Goal: Task Accomplishment & Management: Manage account settings

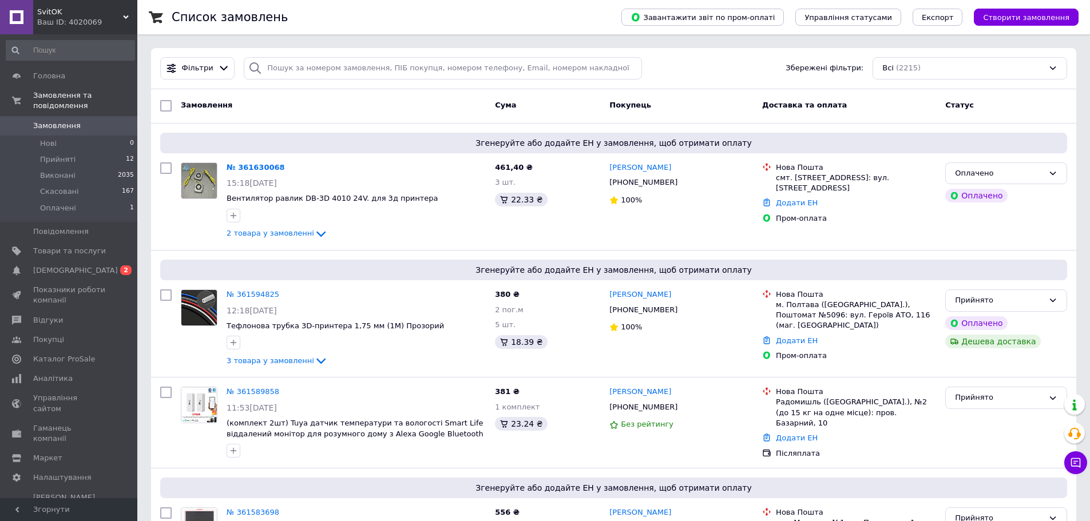
click at [63, 121] on span "Замовлення" at bounding box center [57, 126] width 48 height 10
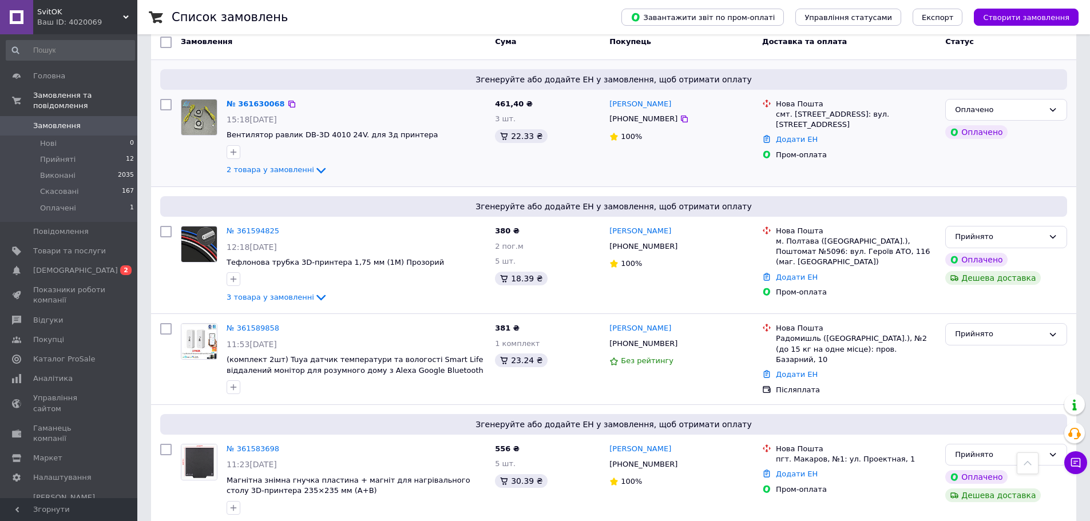
scroll to position [57, 0]
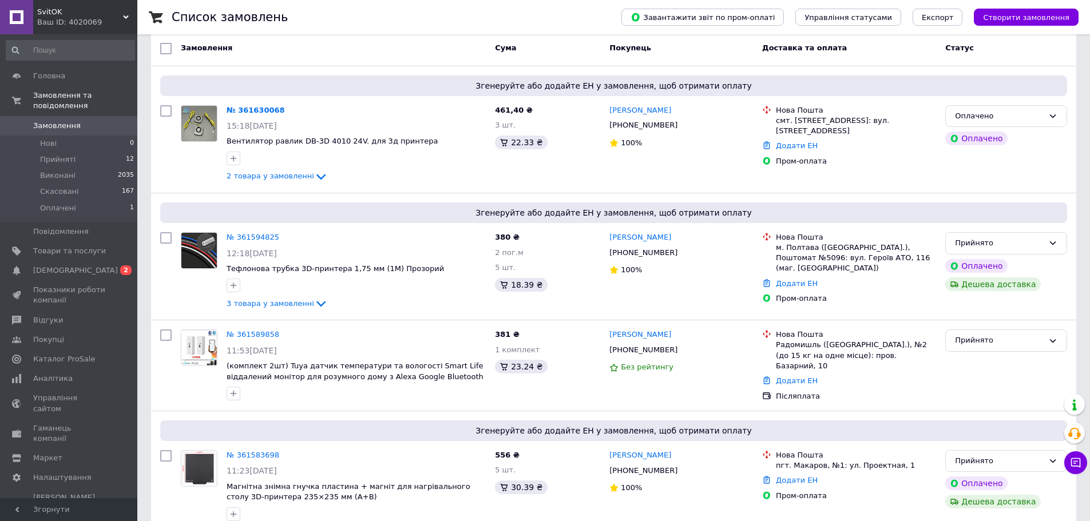
drag, startPoint x: 118, startPoint y: 113, endPoint x: 74, endPoint y: 6, distance: 116.5
click at [118, 121] on span "0" at bounding box center [121, 126] width 31 height 10
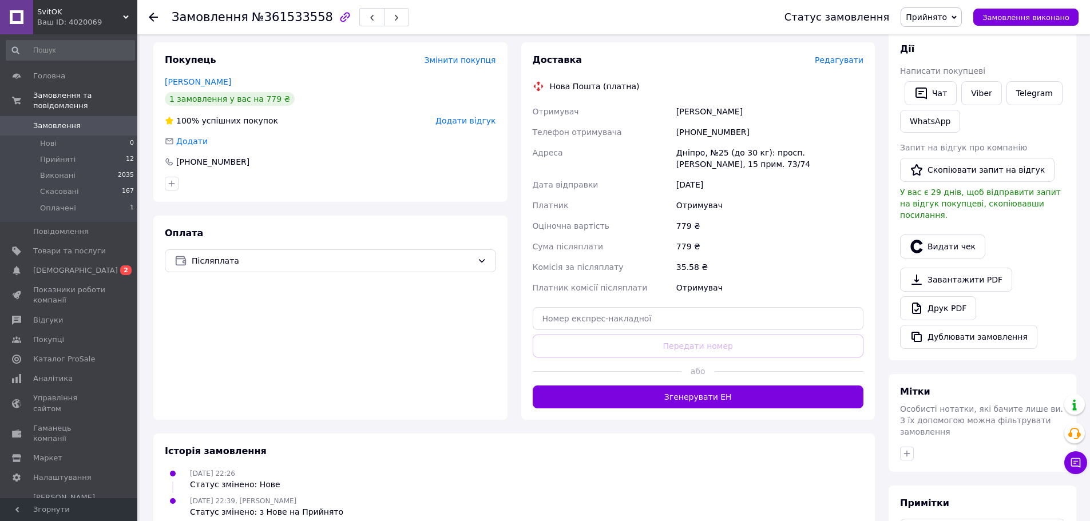
scroll to position [229, 0]
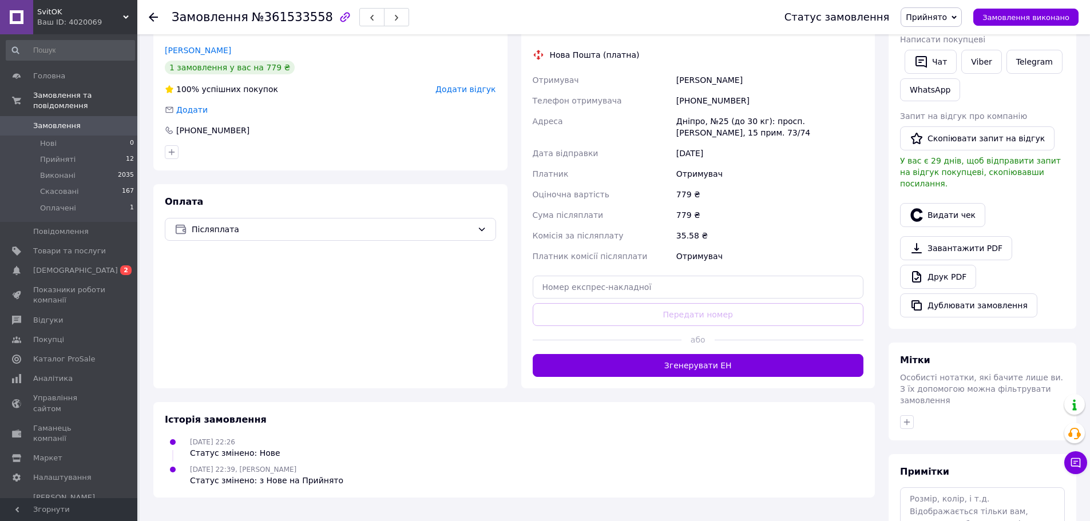
click at [910, 409] on div "Мітки Особисті нотатки, які бачите лише ви. З їх допомогою можна фільтрувати за…" at bounding box center [983, 392] width 188 height 98
click at [908, 418] on icon "button" at bounding box center [907, 422] width 9 height 9
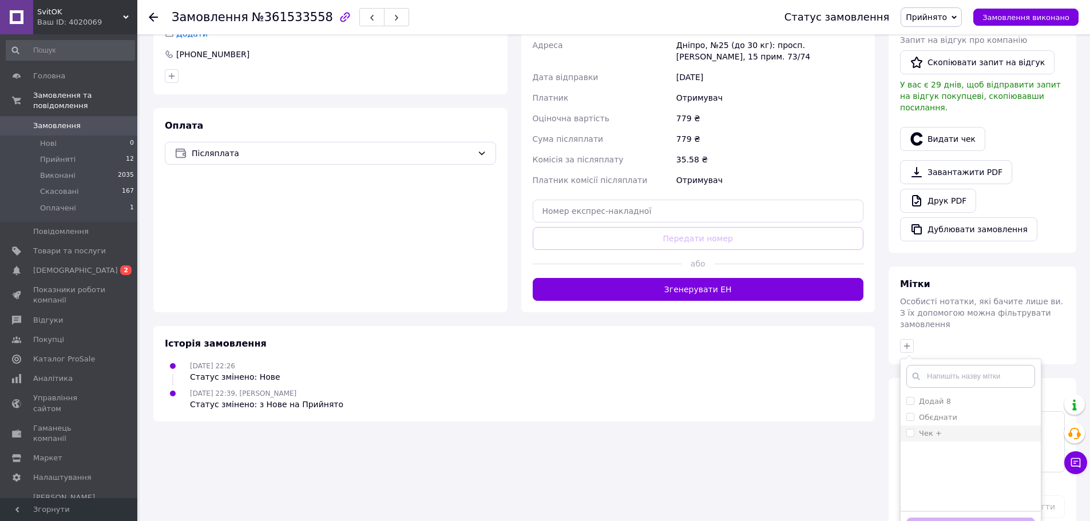
scroll to position [307, 0]
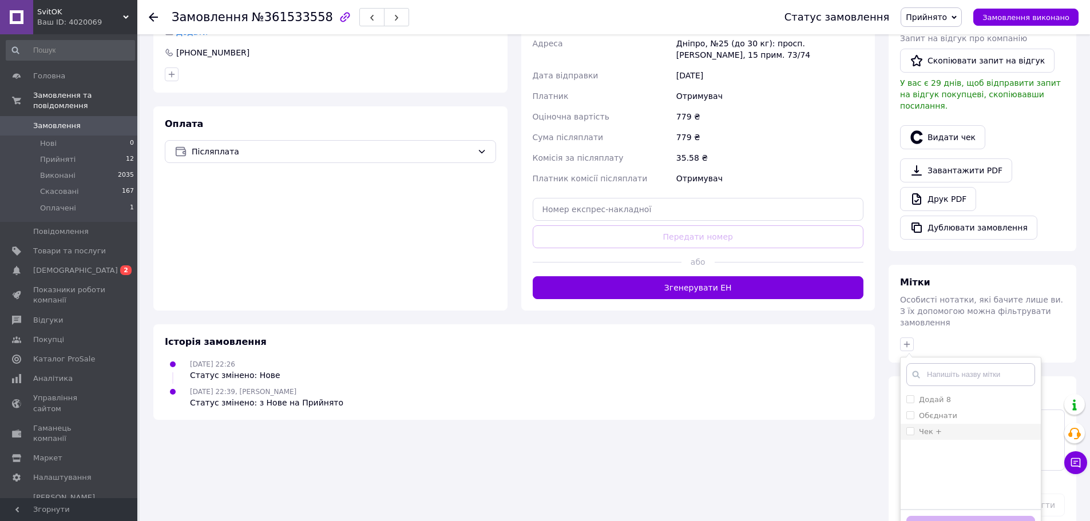
click at [926, 428] on label "Чек +" at bounding box center [930, 432] width 23 height 9
checkbox input "true"
click at [932, 516] on button "Додати мітку" at bounding box center [971, 527] width 129 height 22
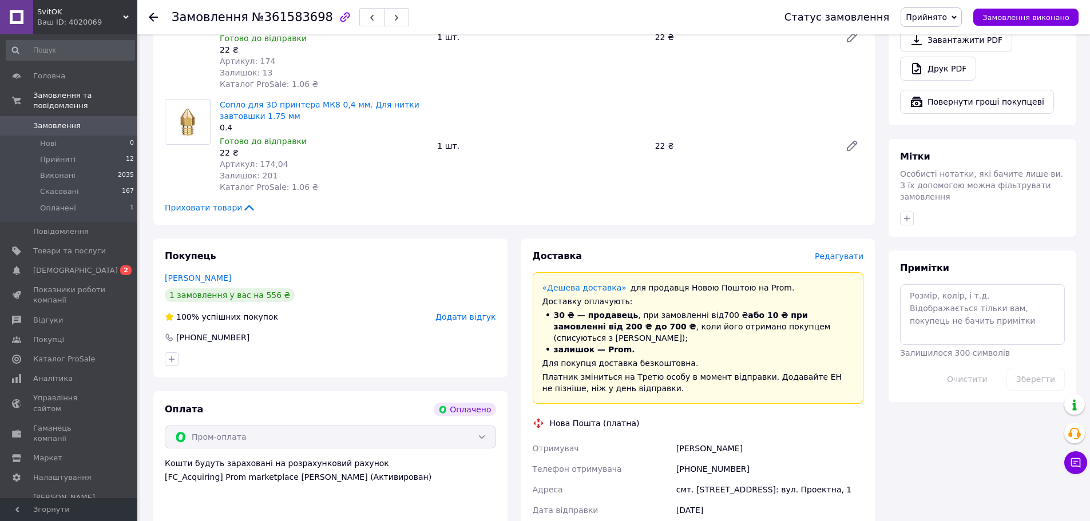
scroll to position [515, 0]
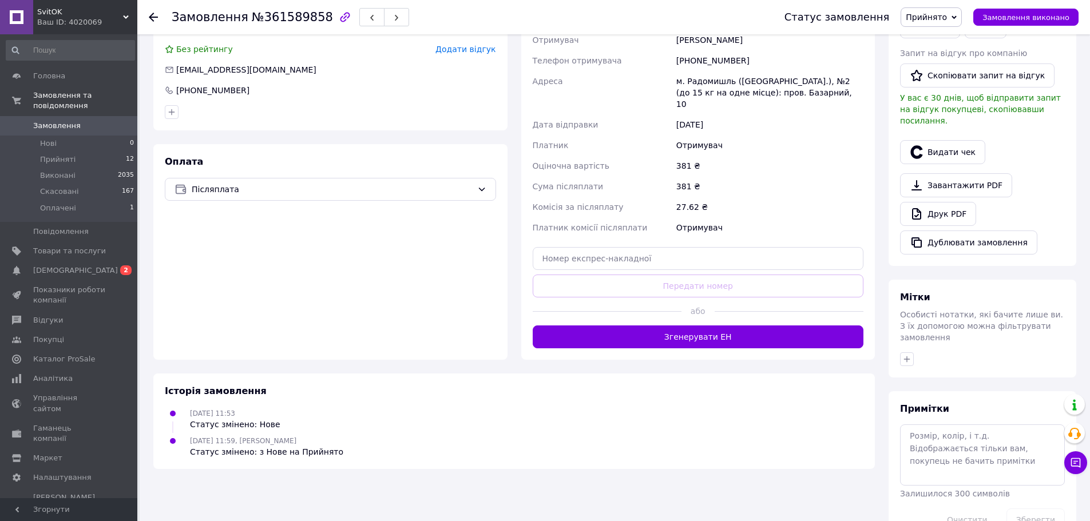
scroll to position [305, 0]
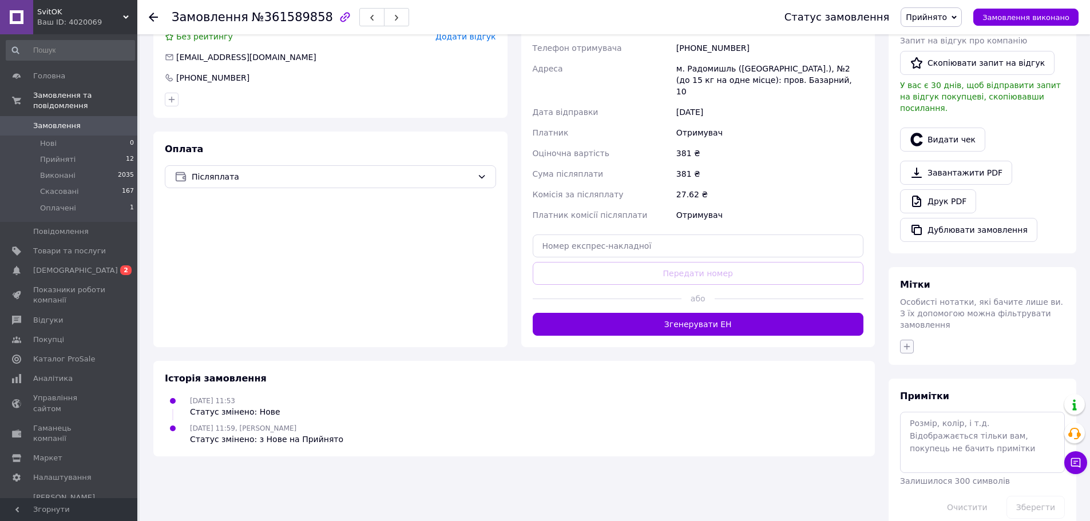
click at [911, 342] on icon "button" at bounding box center [907, 346] width 9 height 9
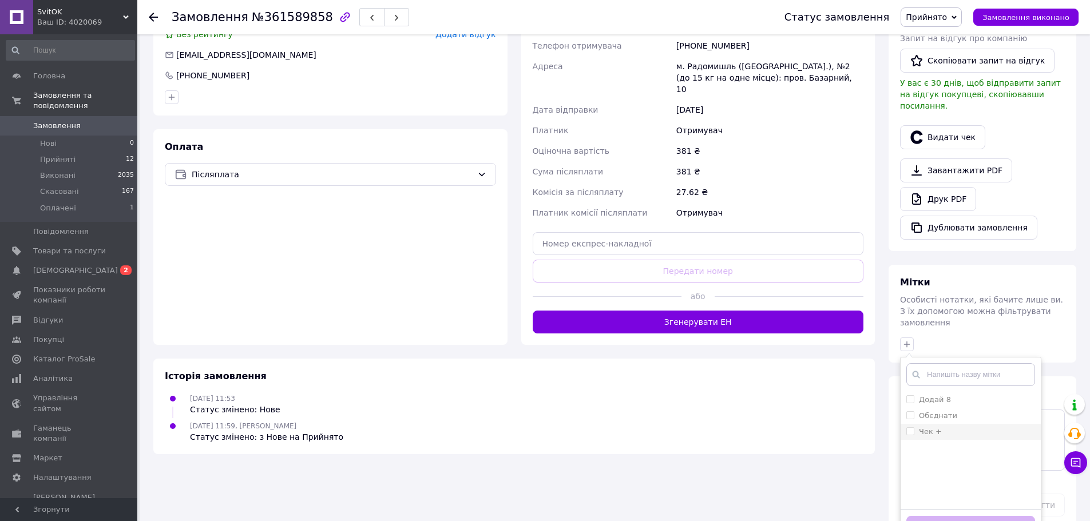
click at [932, 428] on label "Чек +" at bounding box center [930, 432] width 23 height 9
checkbox input "true"
click at [939, 516] on button "Додати мітку" at bounding box center [971, 527] width 129 height 22
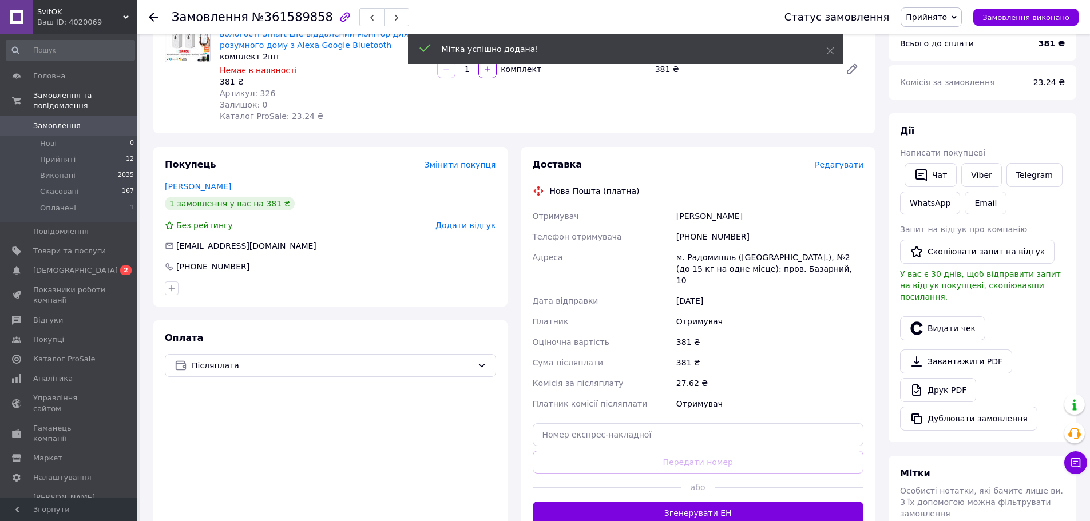
scroll to position [21, 0]
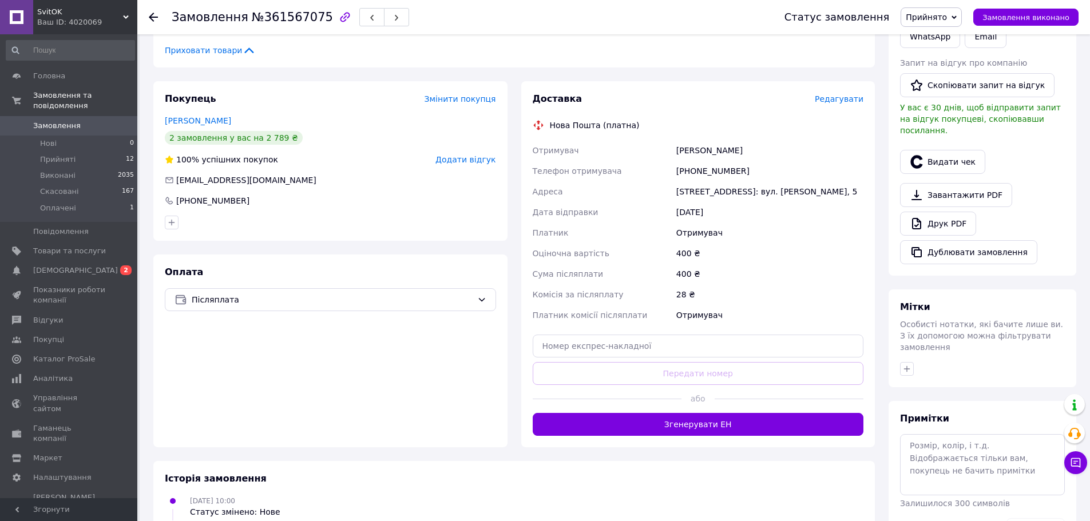
scroll to position [286, 0]
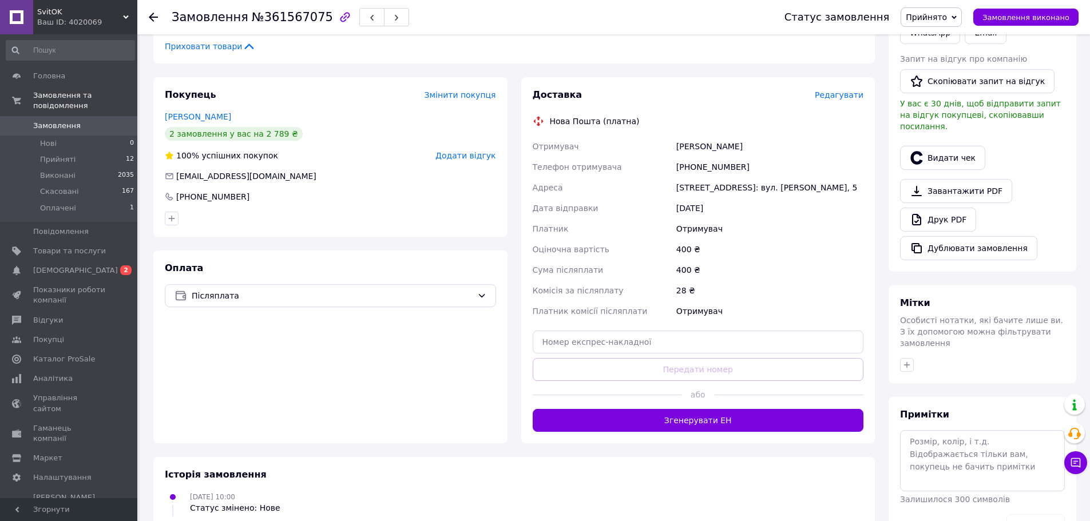
click at [909, 331] on div "Мітки Особисті нотатки, які бачите лише ви. З їх допомогою можна фільтрувати за…" at bounding box center [983, 335] width 188 height 98
click at [910, 361] on icon "button" at bounding box center [907, 365] width 9 height 9
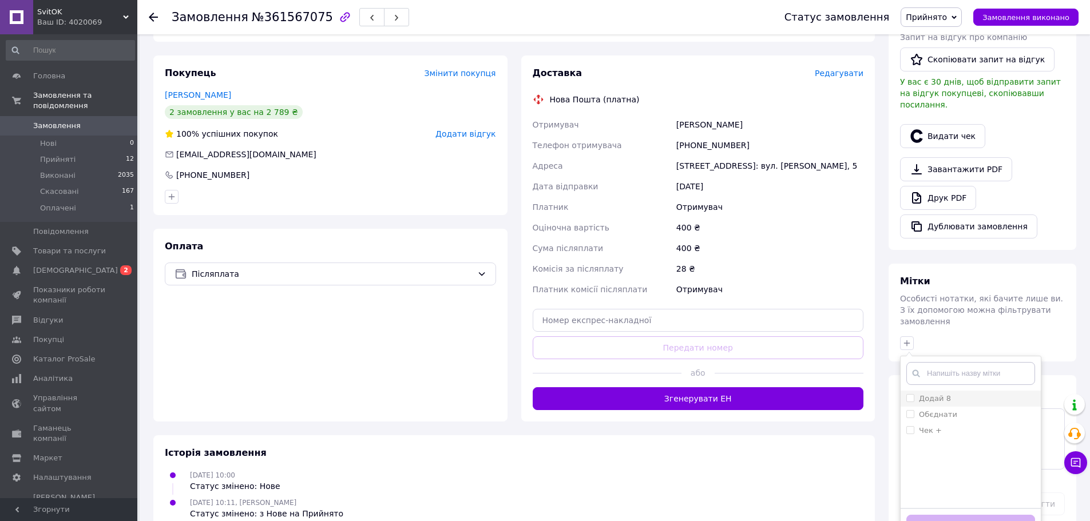
scroll to position [320, 0]
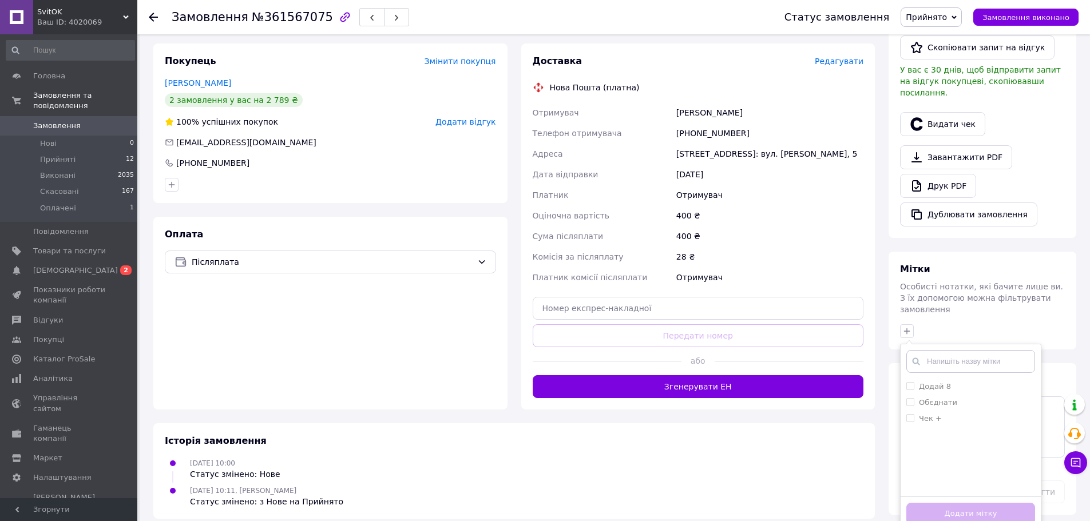
drag, startPoint x: 939, startPoint y: 399, endPoint x: 928, endPoint y: 443, distance: 45.4
click at [939, 414] on div "Чек +" at bounding box center [971, 419] width 129 height 10
checkbox input "true"
click at [926, 503] on button "Додати мітку" at bounding box center [971, 514] width 129 height 22
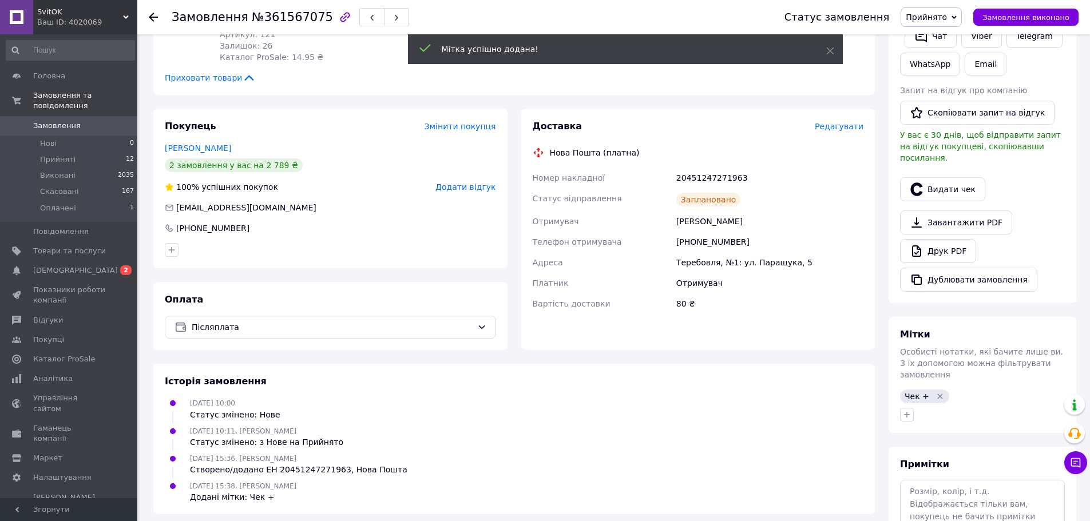
scroll to position [34, 0]
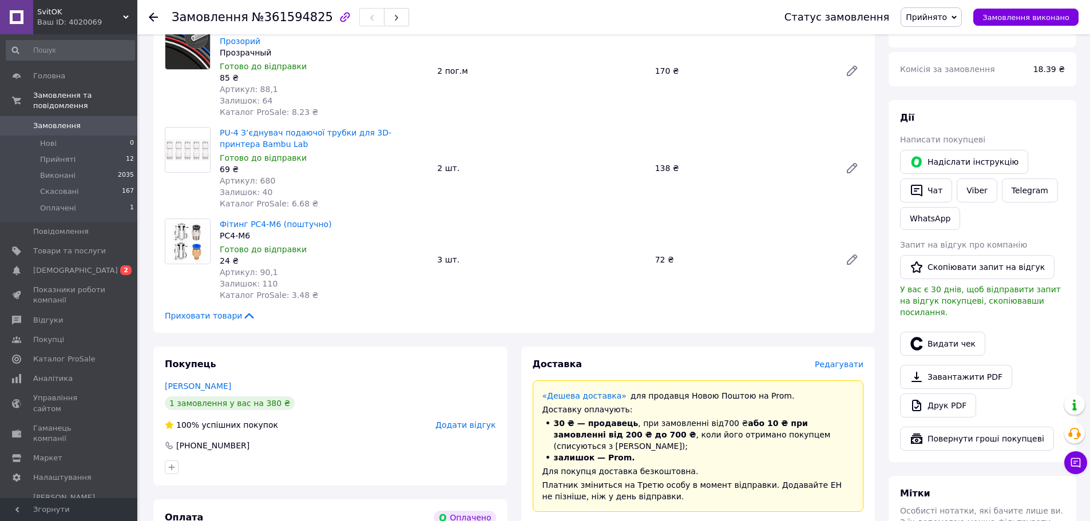
scroll to position [114, 0]
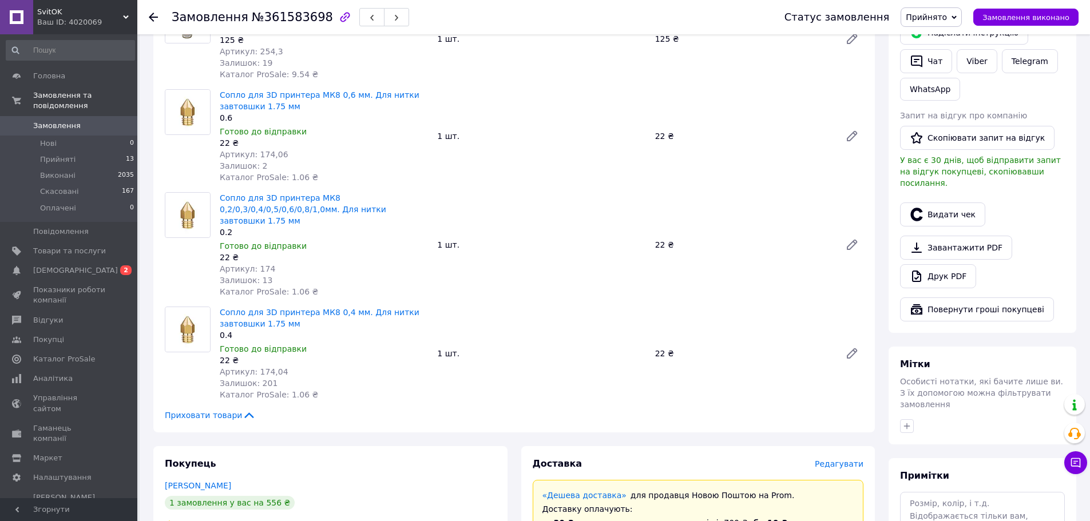
scroll to position [286, 0]
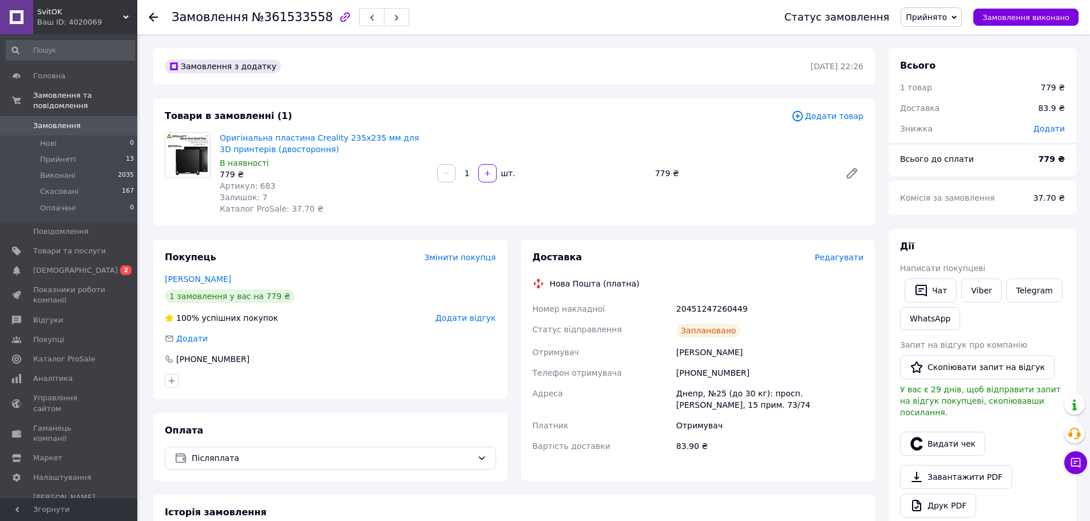
click at [671, 153] on div "Оригінальна пластина Creality 235x235 мм для 3D принтерів (двостороння) В наявн…" at bounding box center [541, 173] width 653 height 87
click at [999, 16] on span "Замовлення виконано" at bounding box center [1026, 17] width 87 height 9
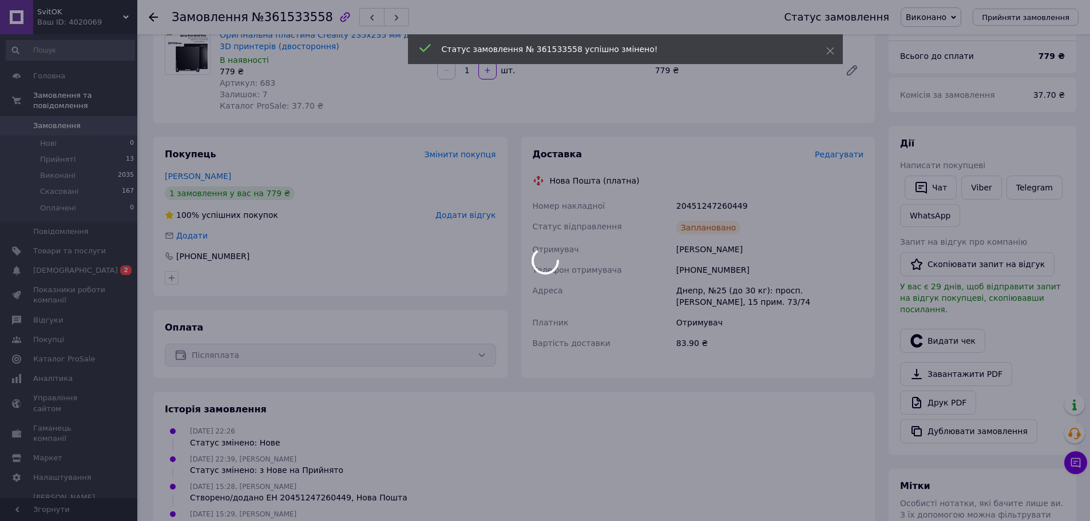
scroll to position [94, 0]
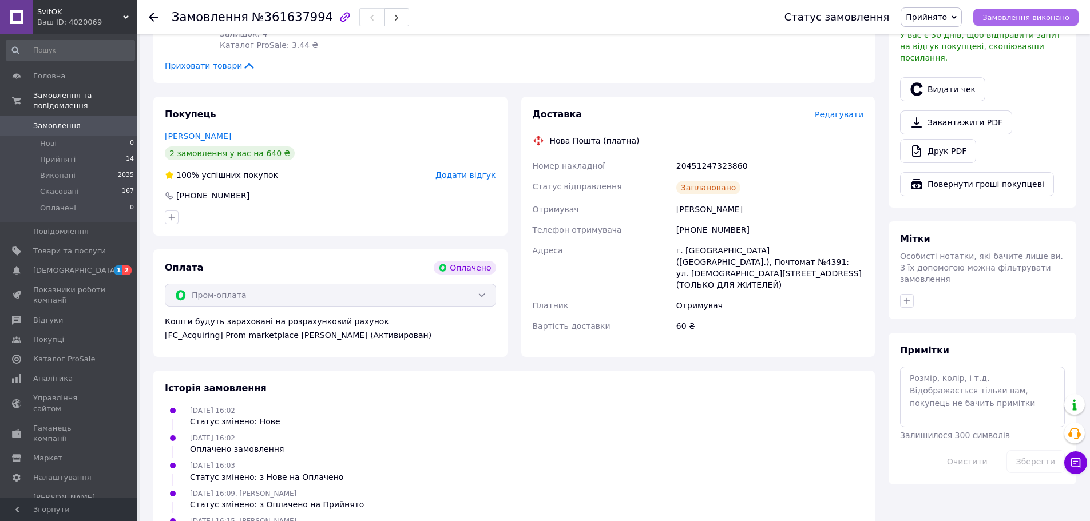
scroll to position [401, 0]
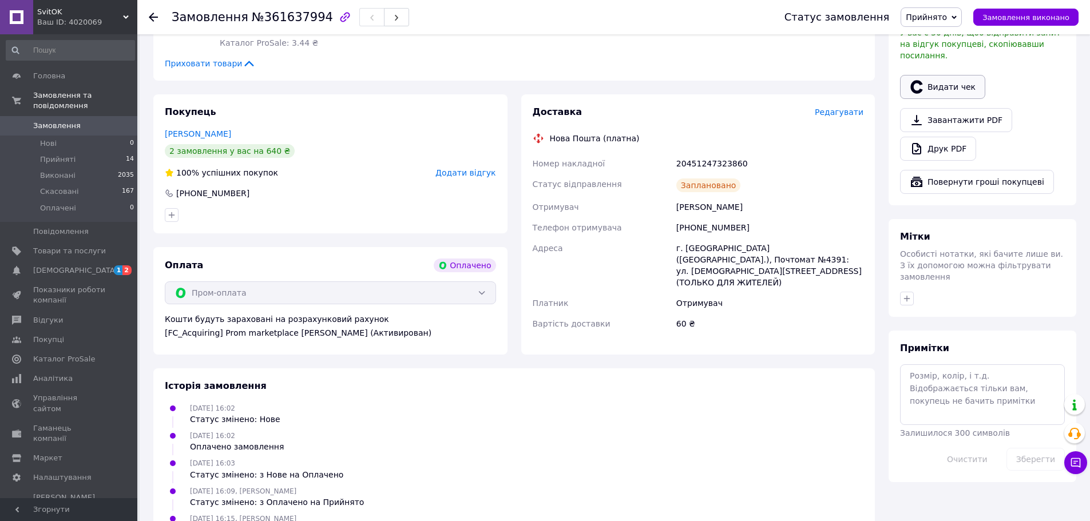
click at [976, 85] on button "Видати чек" at bounding box center [942, 87] width 85 height 24
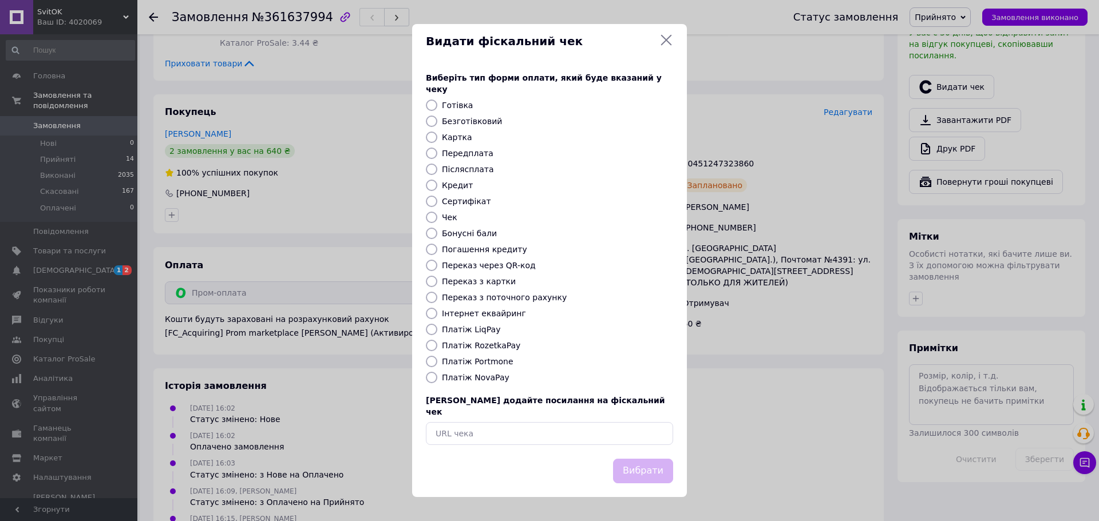
click at [488, 346] on label "Платіж RozetkaPay" at bounding box center [481, 345] width 78 height 9
click at [437, 346] on input "Платіж RozetkaPay" at bounding box center [431, 345] width 11 height 11
radio input "true"
click at [657, 459] on button "Вибрати" at bounding box center [643, 471] width 60 height 25
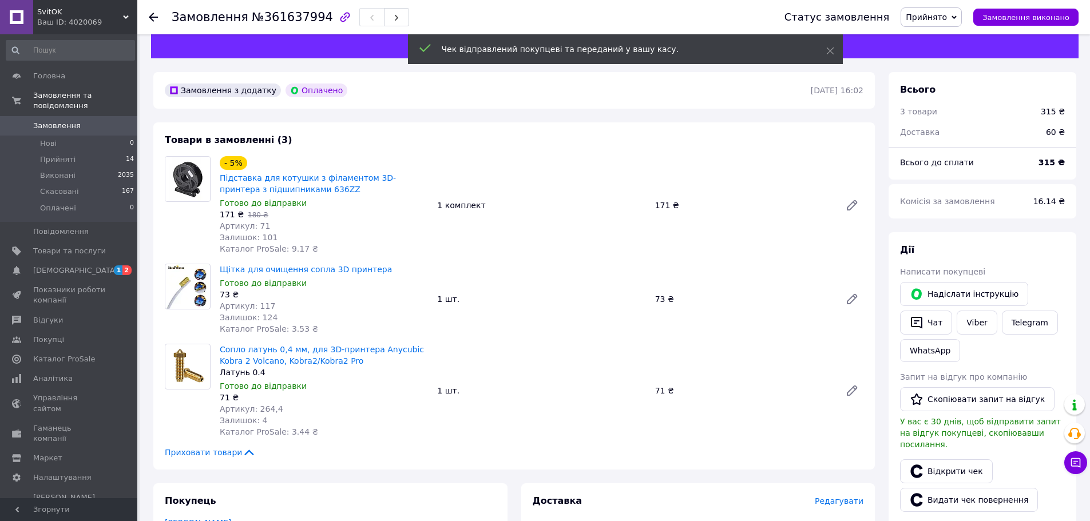
scroll to position [0, 0]
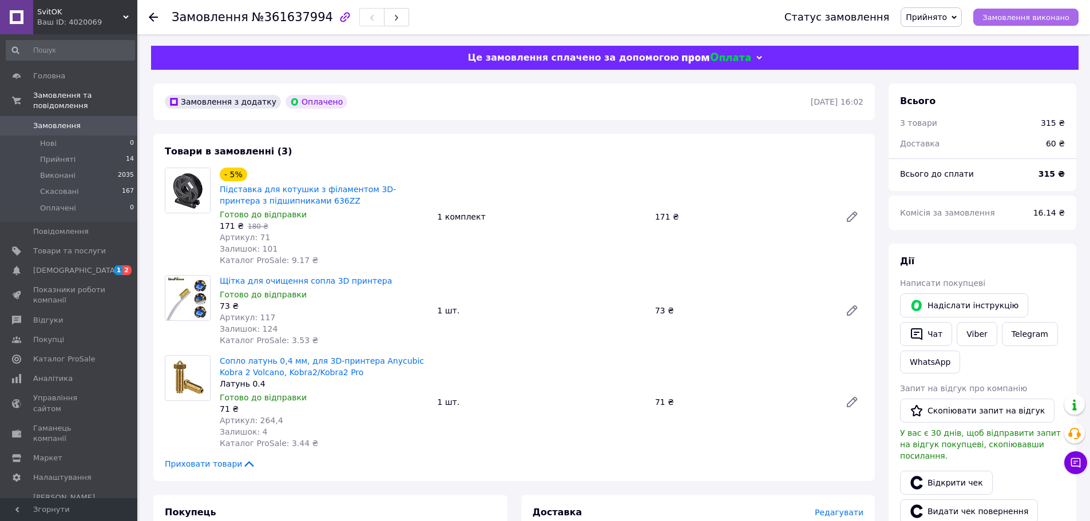
click at [1042, 16] on span "Замовлення виконано" at bounding box center [1026, 17] width 87 height 9
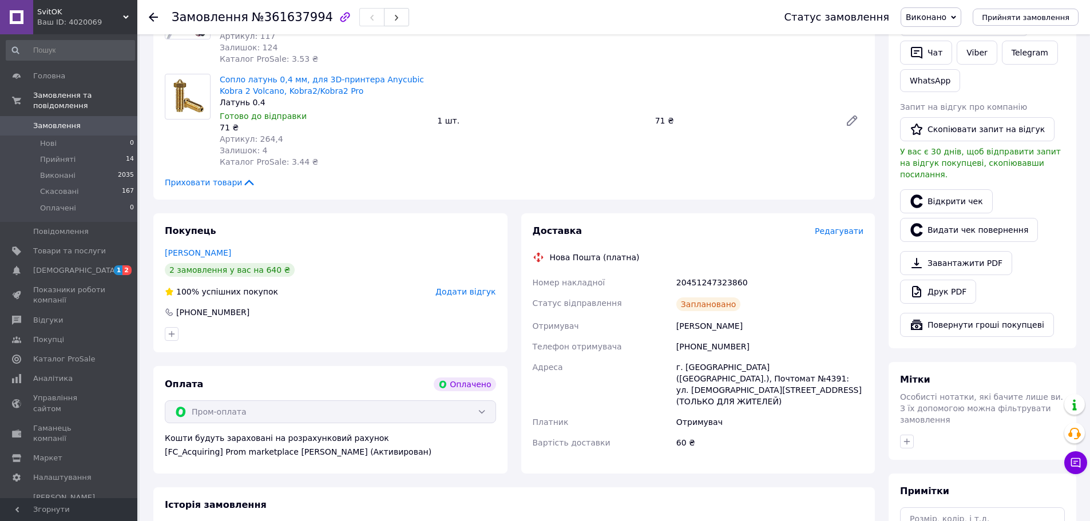
scroll to position [286, 0]
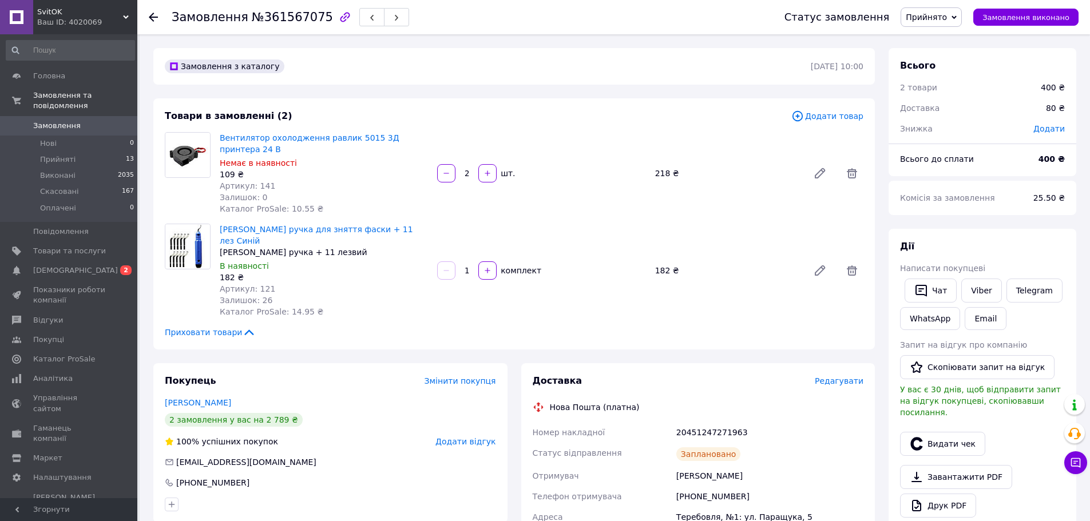
click at [1042, 3] on div "Статус замовлення Прийнято Виконано Скасовано Оплачено Замовлення виконано" at bounding box center [920, 17] width 317 height 34
click at [1010, 14] on span "Замовлення виконано" at bounding box center [1026, 17] width 87 height 9
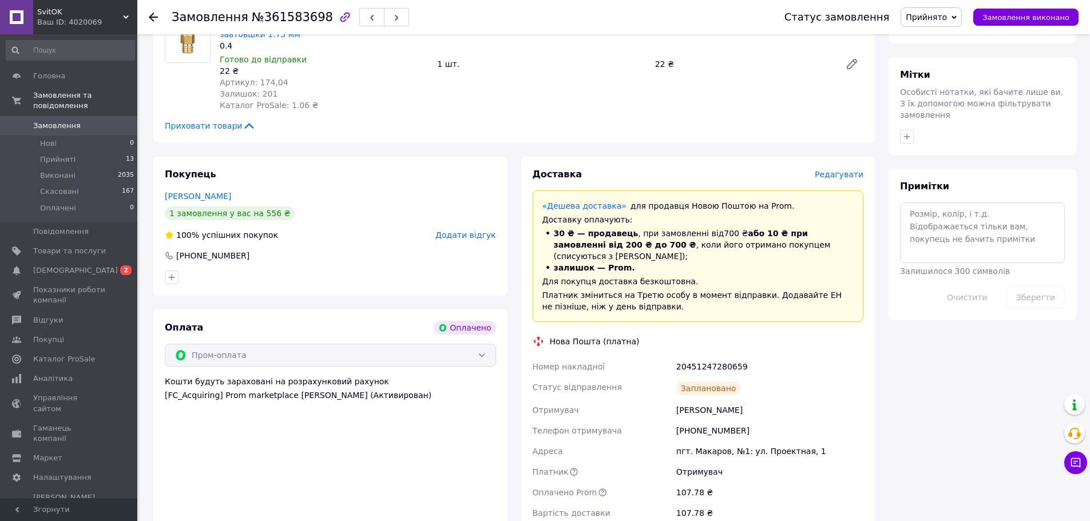
scroll to position [343, 0]
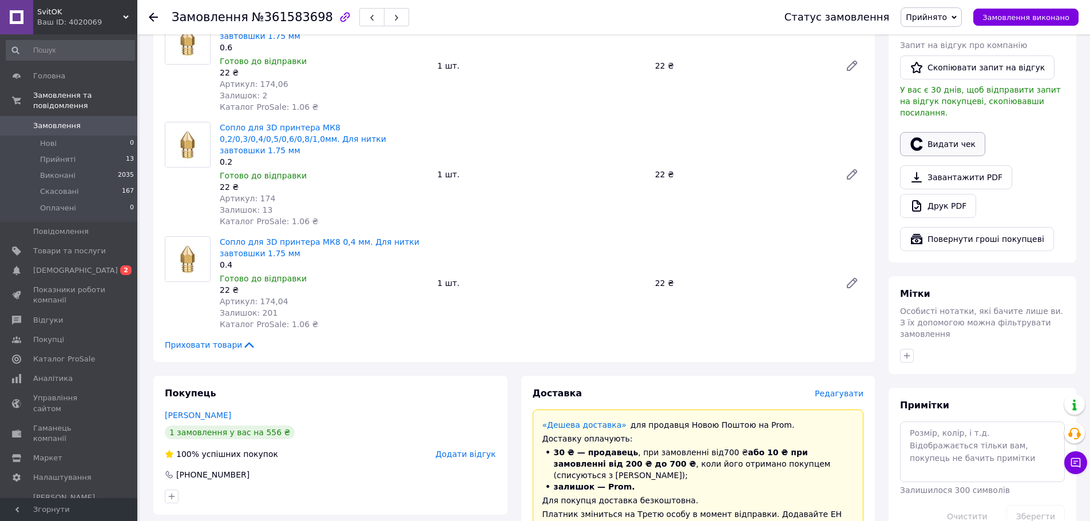
click at [932, 136] on button "Видати чек" at bounding box center [942, 144] width 85 height 24
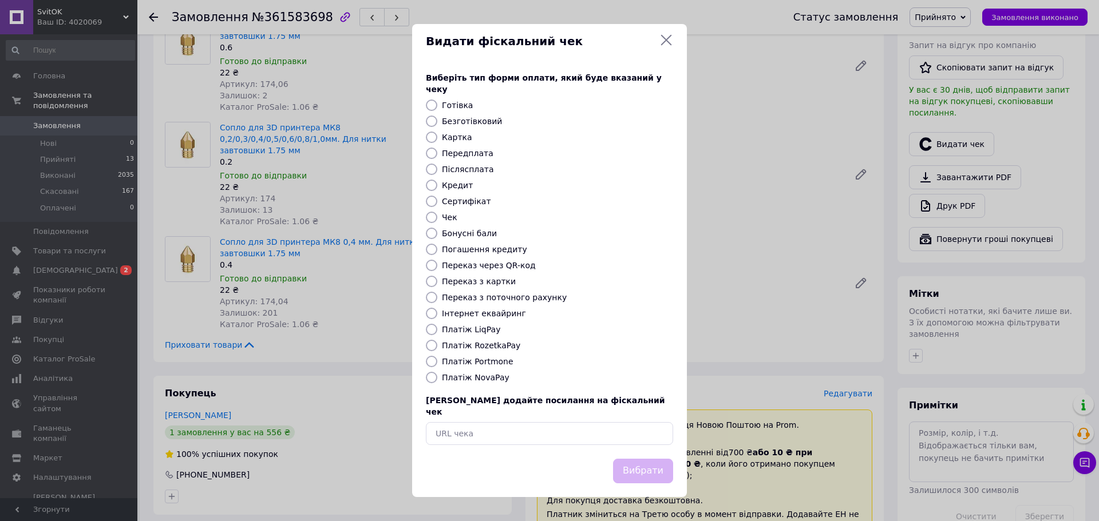
click at [496, 343] on label "Платіж RozetkaPay" at bounding box center [481, 345] width 78 height 9
click at [437, 343] on input "Платіж RozetkaPay" at bounding box center [431, 345] width 11 height 11
radio input "true"
click at [653, 459] on button "Вибрати" at bounding box center [643, 471] width 60 height 25
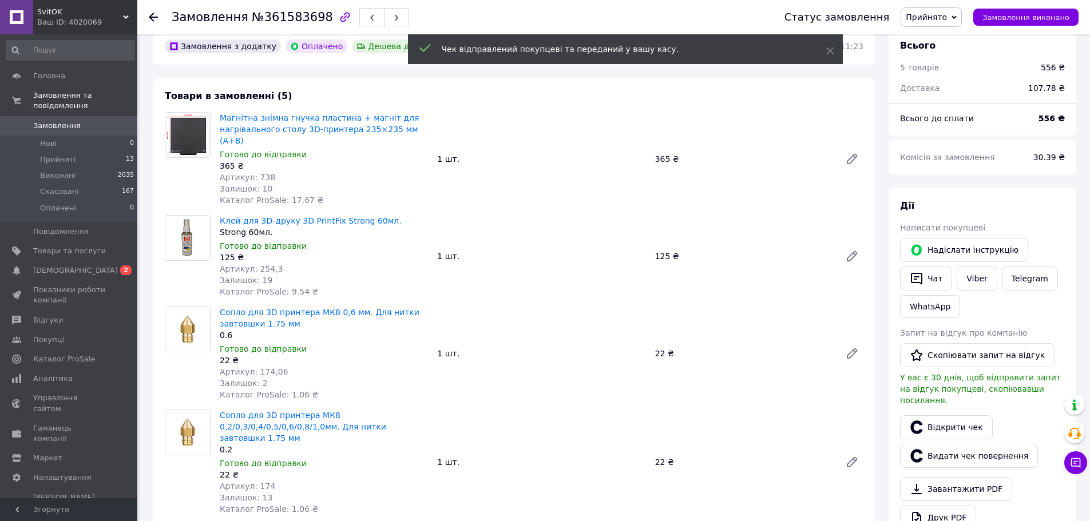
scroll to position [0, 0]
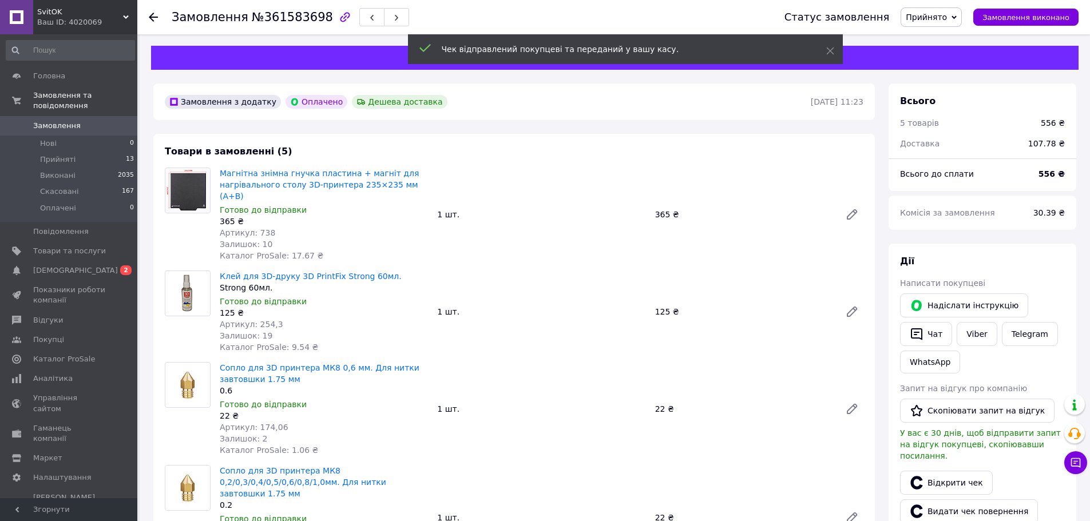
click at [1035, 26] on div "Статус замовлення Прийнято Виконано Скасовано Оплачено Замовлення виконано" at bounding box center [926, 16] width 306 height 19
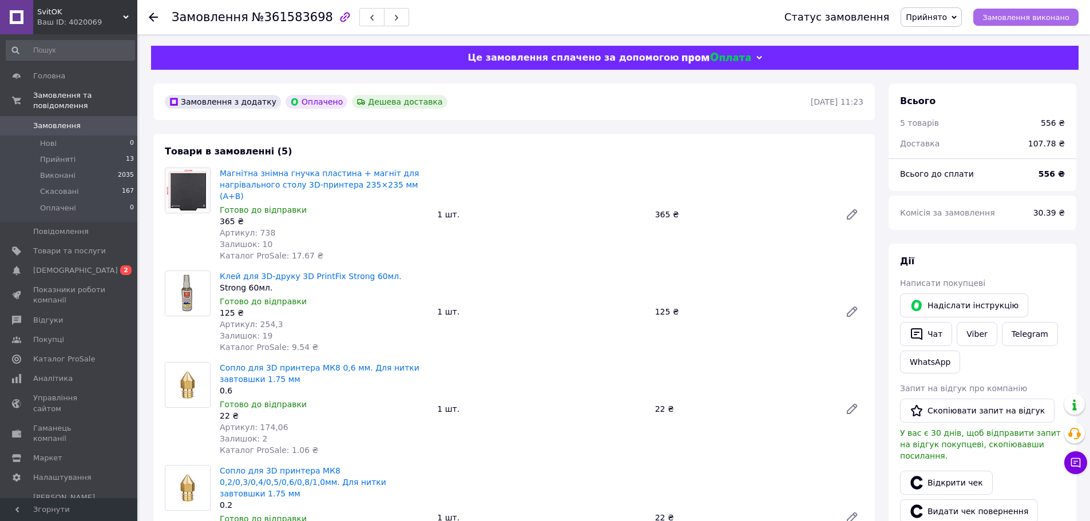
click at [1032, 18] on span "Замовлення виконано" at bounding box center [1026, 17] width 87 height 9
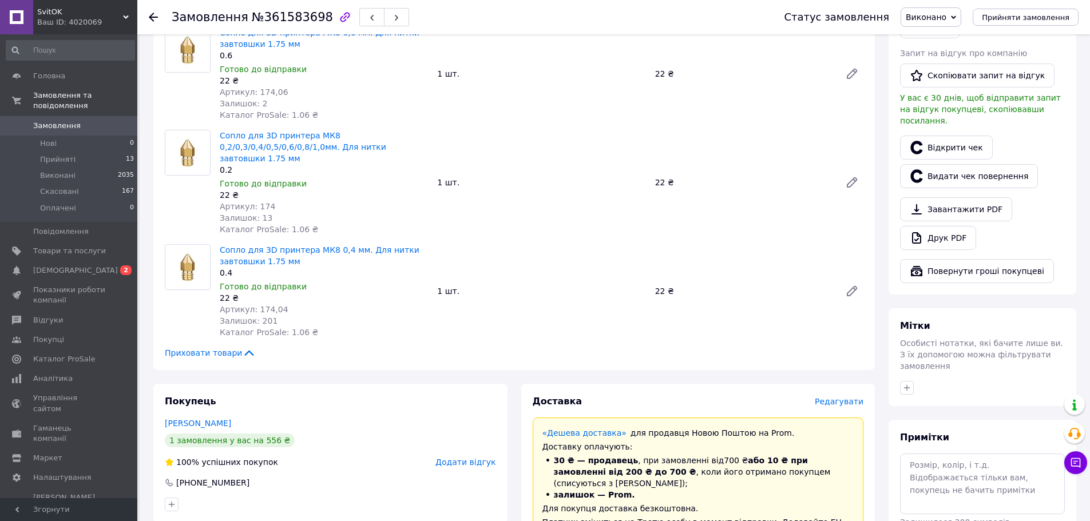
scroll to position [286, 0]
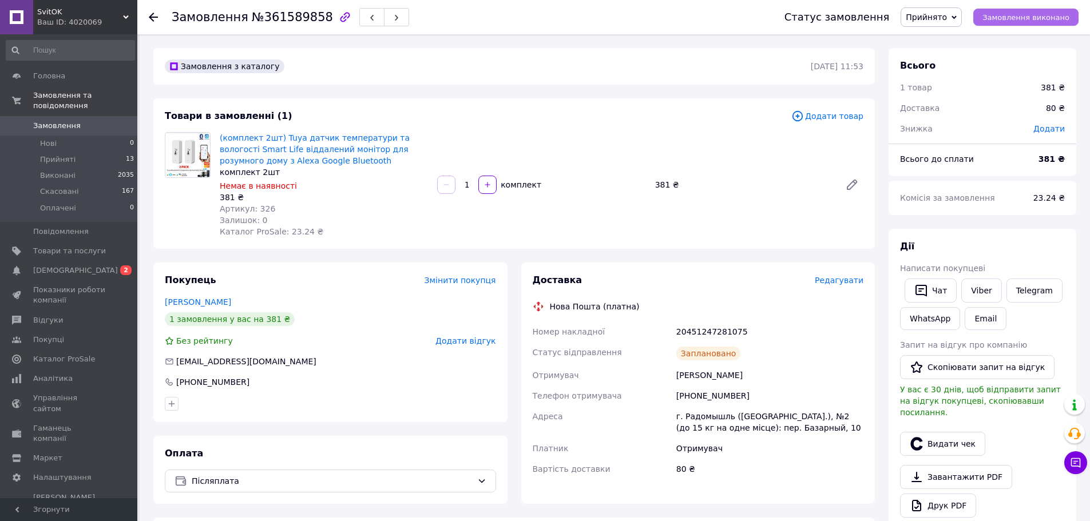
click at [1065, 22] on button "Замовлення виконано" at bounding box center [1026, 17] width 105 height 17
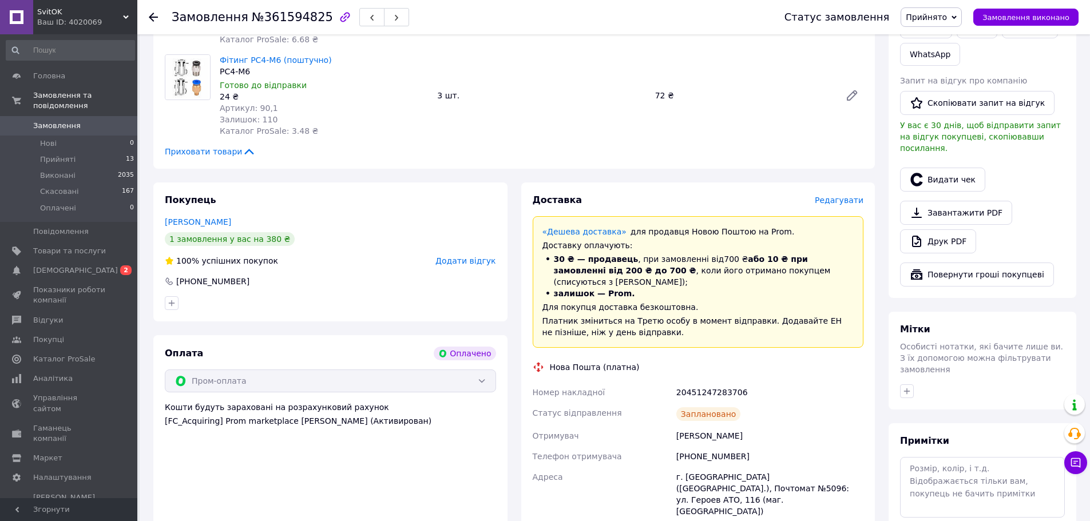
scroll to position [401, 0]
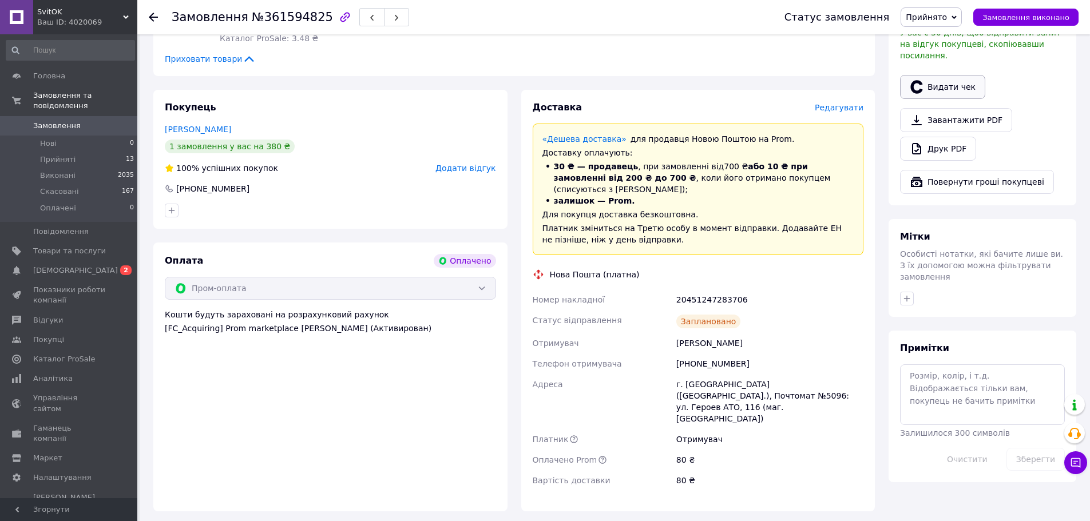
click at [952, 75] on button "Видати чек" at bounding box center [942, 87] width 85 height 24
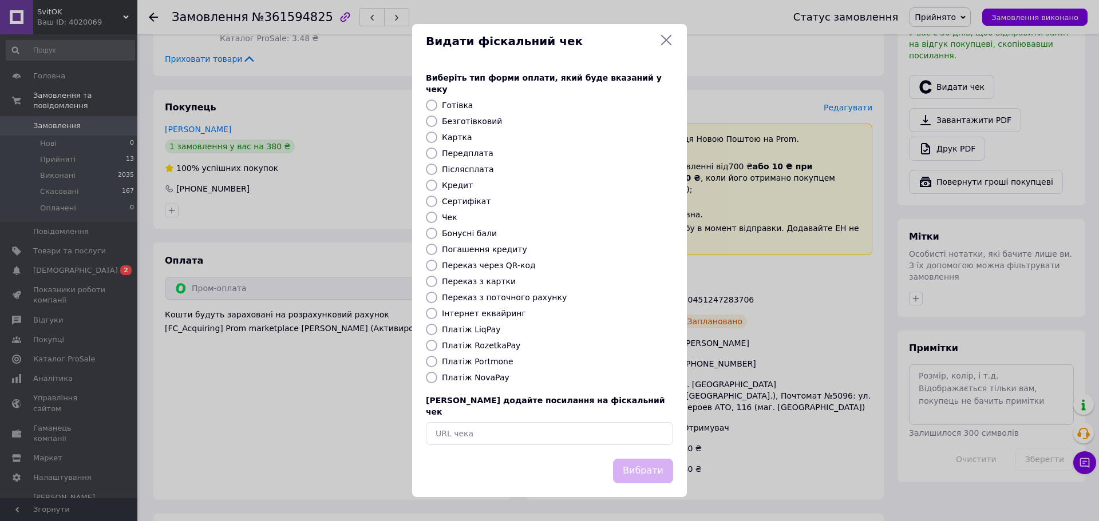
click at [479, 345] on label "Платіж RozetkaPay" at bounding box center [481, 345] width 78 height 9
click at [437, 345] on input "Платіж RozetkaPay" at bounding box center [431, 345] width 11 height 11
radio input "true"
click at [636, 459] on button "Вибрати" at bounding box center [643, 471] width 60 height 25
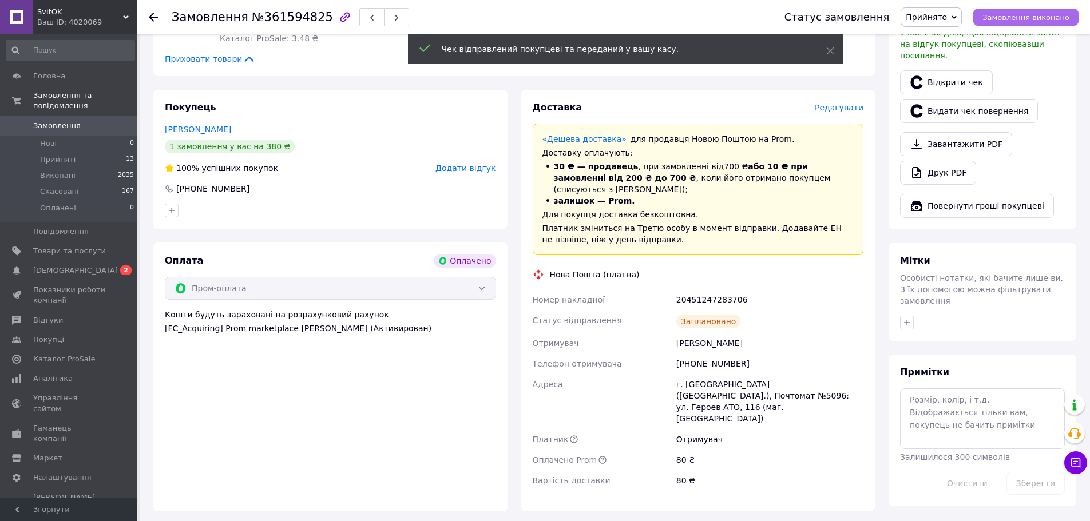
click at [1036, 17] on span "Замовлення виконано" at bounding box center [1026, 17] width 87 height 9
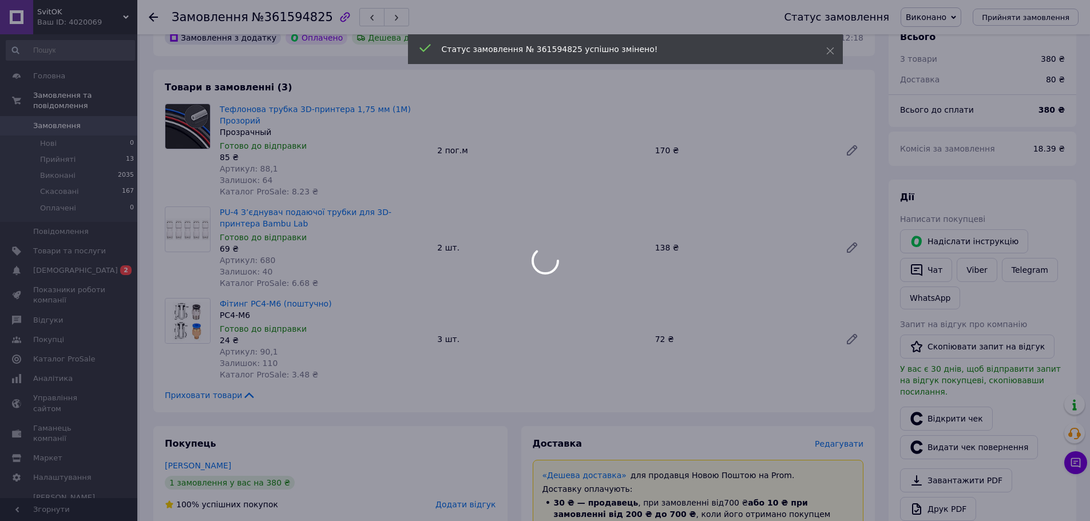
scroll to position [0, 0]
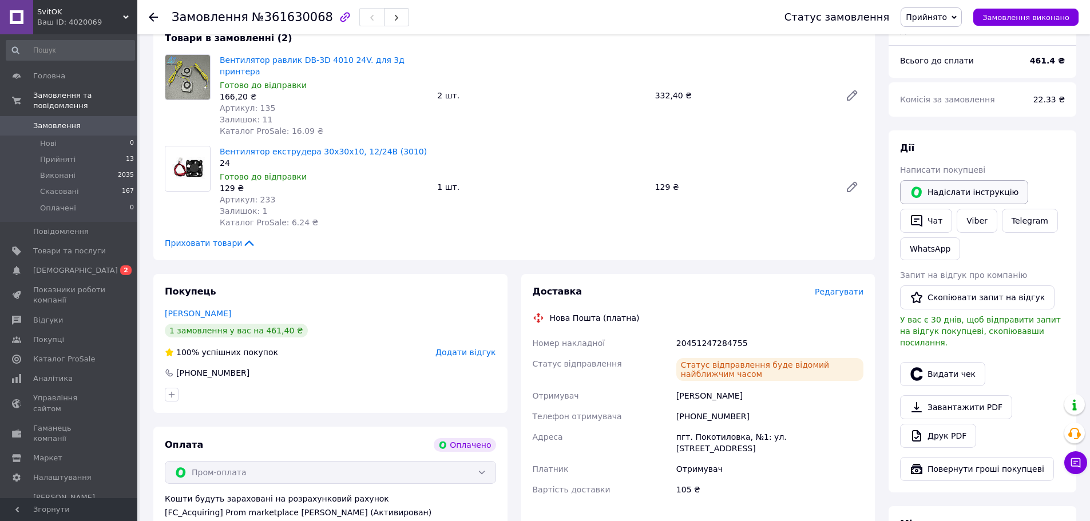
scroll to position [114, 0]
click at [929, 361] on button "Видати чек" at bounding box center [942, 373] width 85 height 24
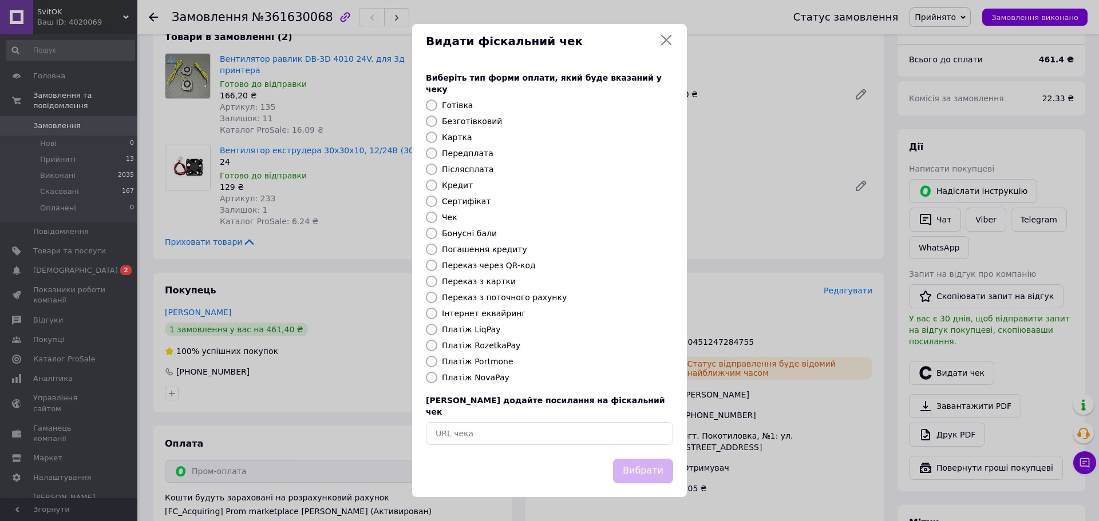
click at [448, 345] on label "Платіж RozetkaPay" at bounding box center [481, 345] width 78 height 9
click at [437, 345] on input "Платіж RozetkaPay" at bounding box center [431, 345] width 11 height 11
radio input "true"
click at [634, 459] on button "Вибрати" at bounding box center [643, 471] width 60 height 25
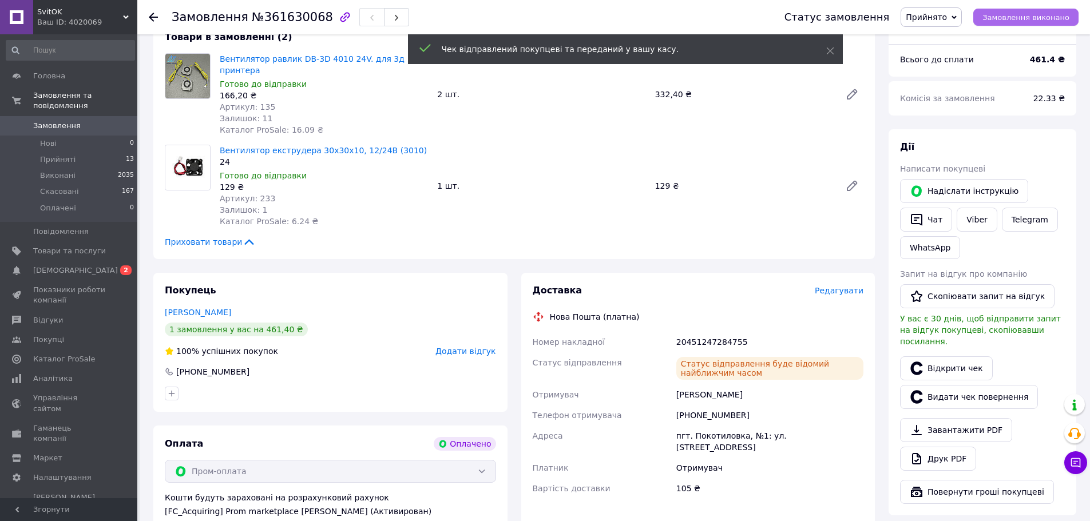
click at [1031, 9] on button "Замовлення виконано" at bounding box center [1026, 17] width 105 height 17
